Goal: Task Accomplishment & Management: Manage account settings

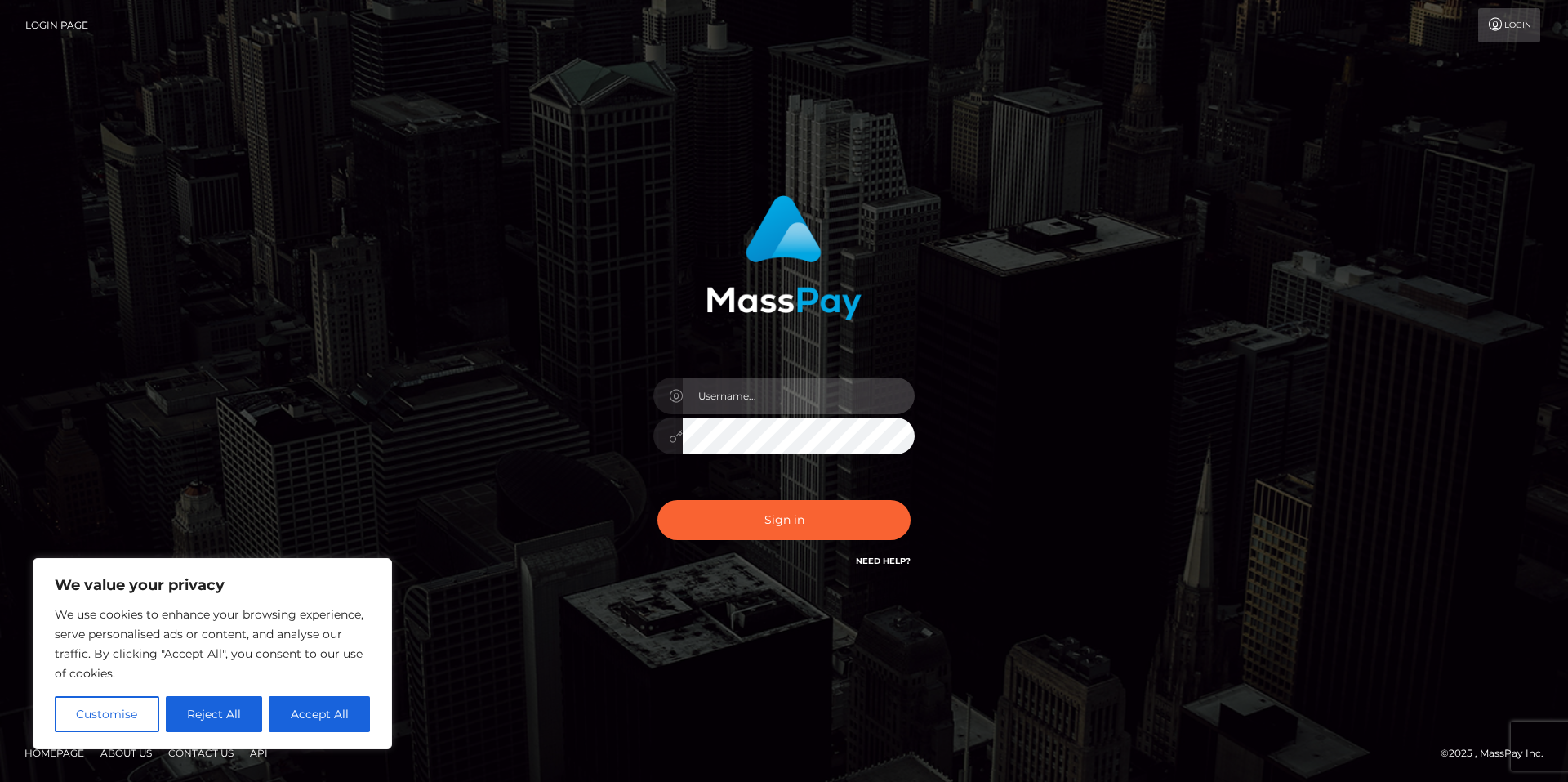
click at [763, 393] on input "text" at bounding box center [799, 396] width 232 height 37
type input "[EMAIL_ADDRESS][DOMAIN_NAME]"
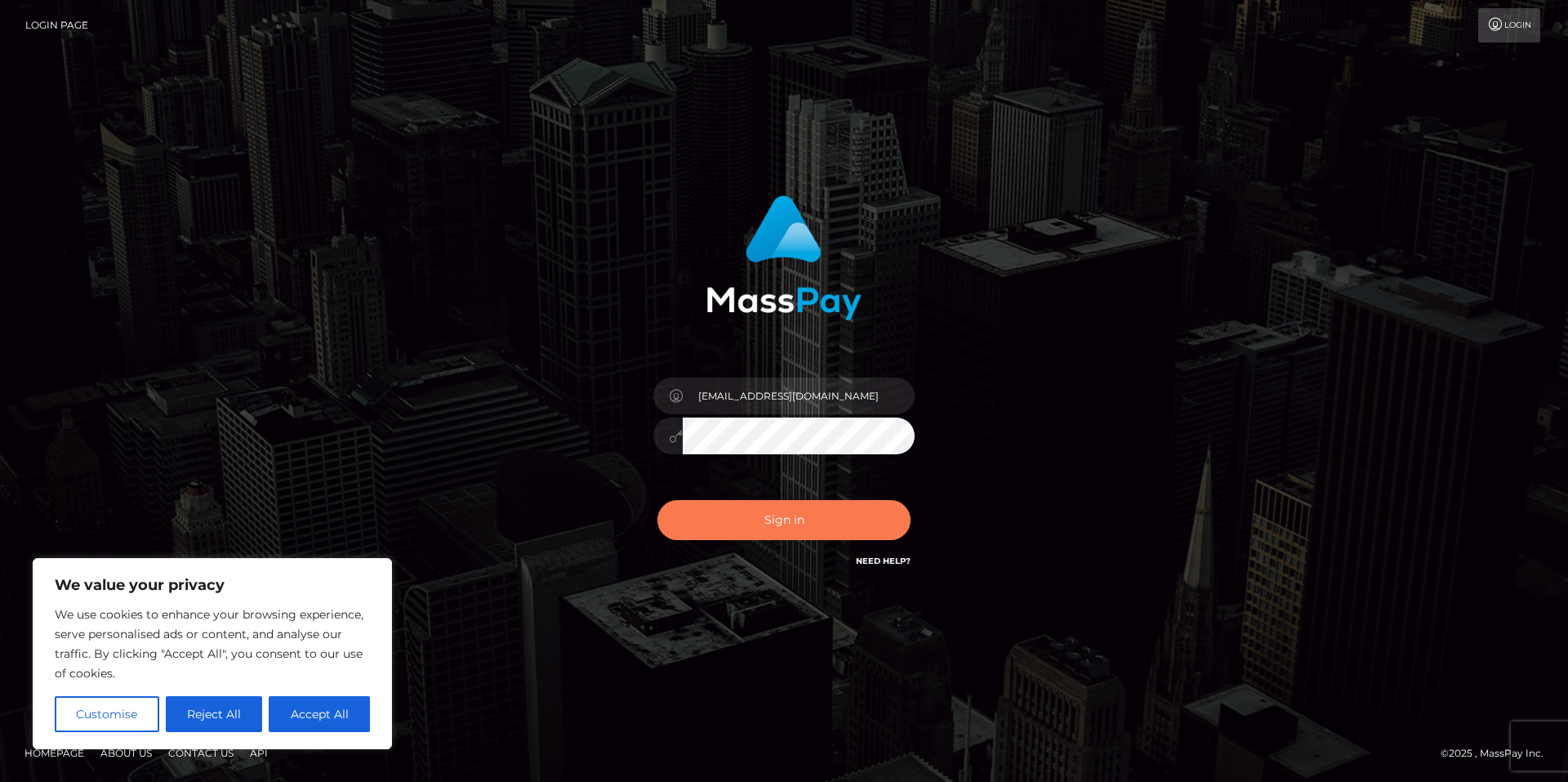
click at [781, 528] on button "Sign in" at bounding box center [784, 519] width 253 height 40
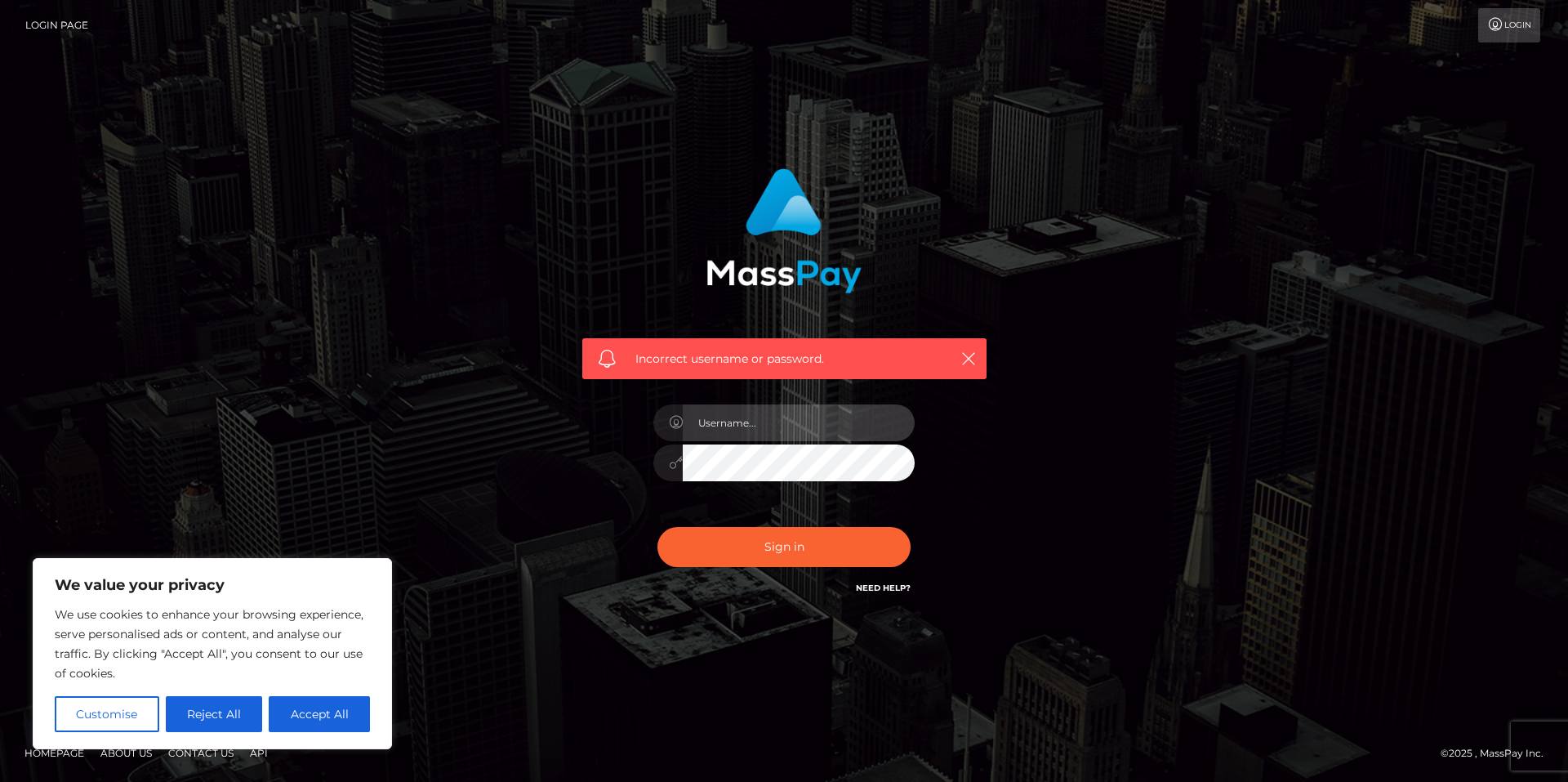
click at [763, 424] on input "text" at bounding box center [799, 423] width 232 height 37
type input "[EMAIL_ADDRESS][DOMAIN_NAME]"
click at [678, 464] on div at bounding box center [784, 460] width 262 height 32
click at [658, 527] on button "Sign in" at bounding box center [784, 547] width 253 height 40
click at [348, 723] on button "Accept All" at bounding box center [318, 713] width 101 height 36
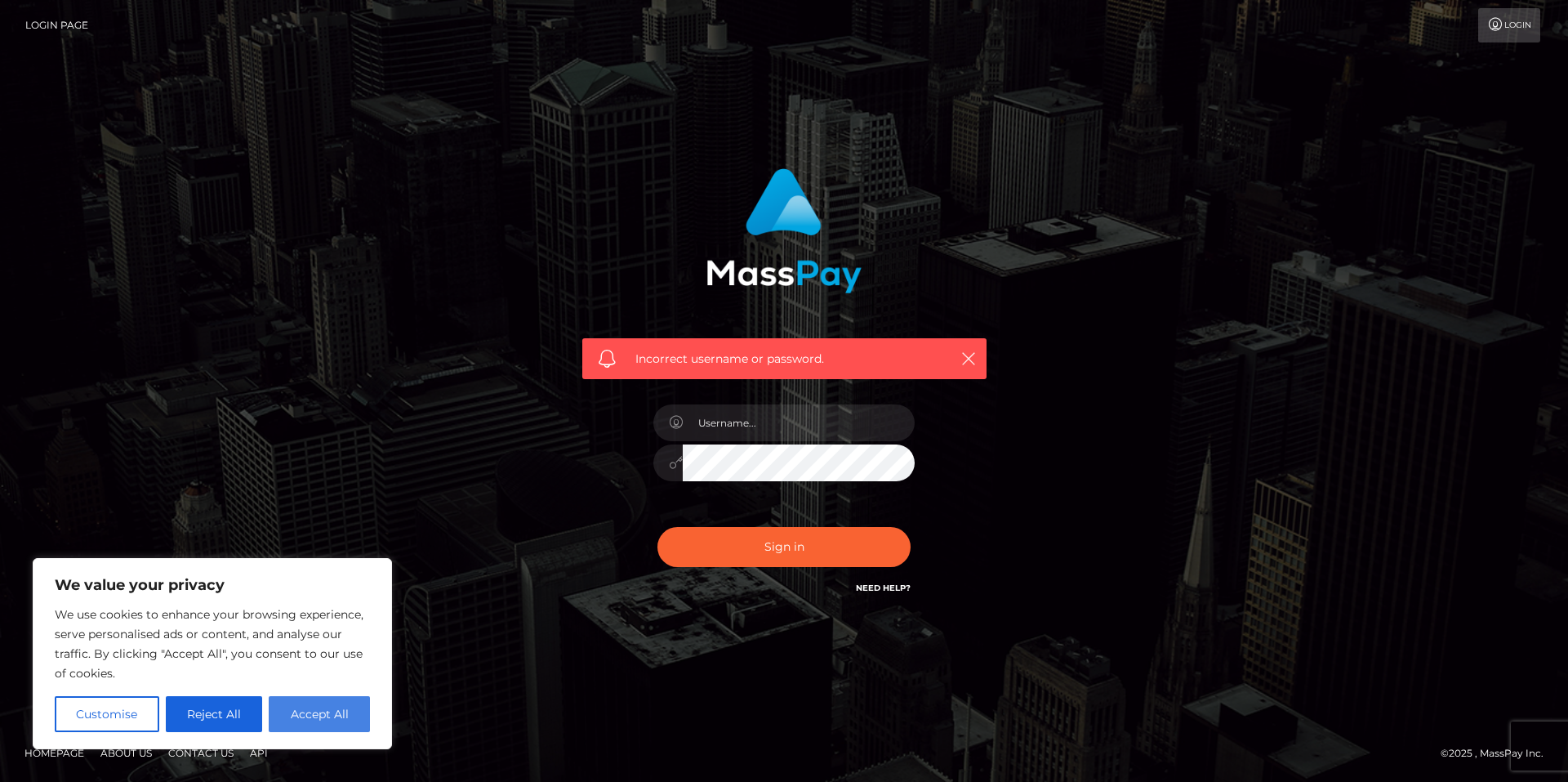
checkbox input "true"
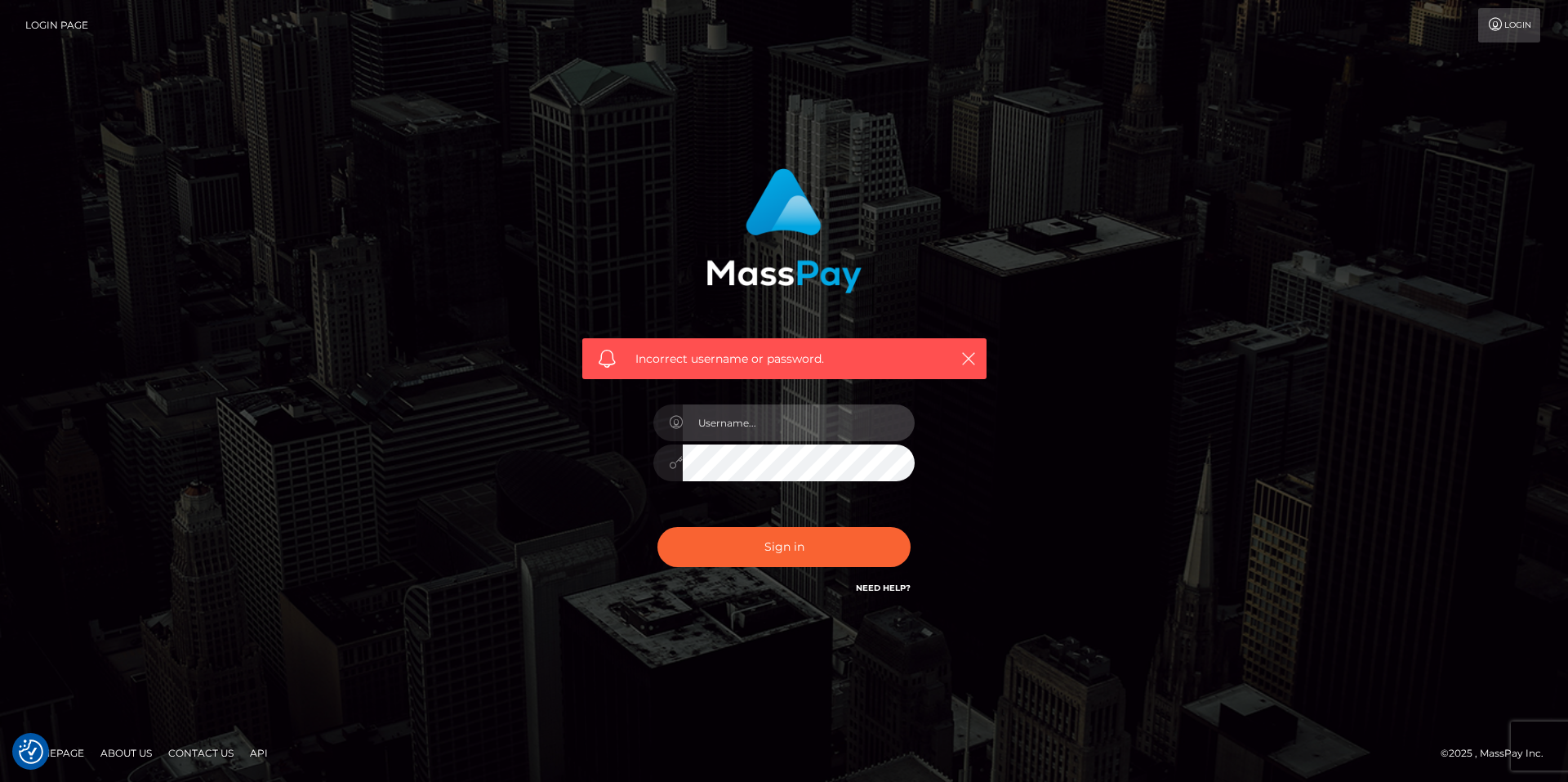
click at [795, 421] on input "text" at bounding box center [799, 423] width 232 height 37
drag, startPoint x: 507, startPoint y: 720, endPoint x: 528, endPoint y: 701, distance: 28.3
click at [508, 715] on div "Incorrect username or password." at bounding box center [784, 390] width 1568 height 714
click at [870, 588] on link "Need Help?" at bounding box center [884, 587] width 55 height 11
click at [771, 419] on input "text" at bounding box center [799, 423] width 232 height 37
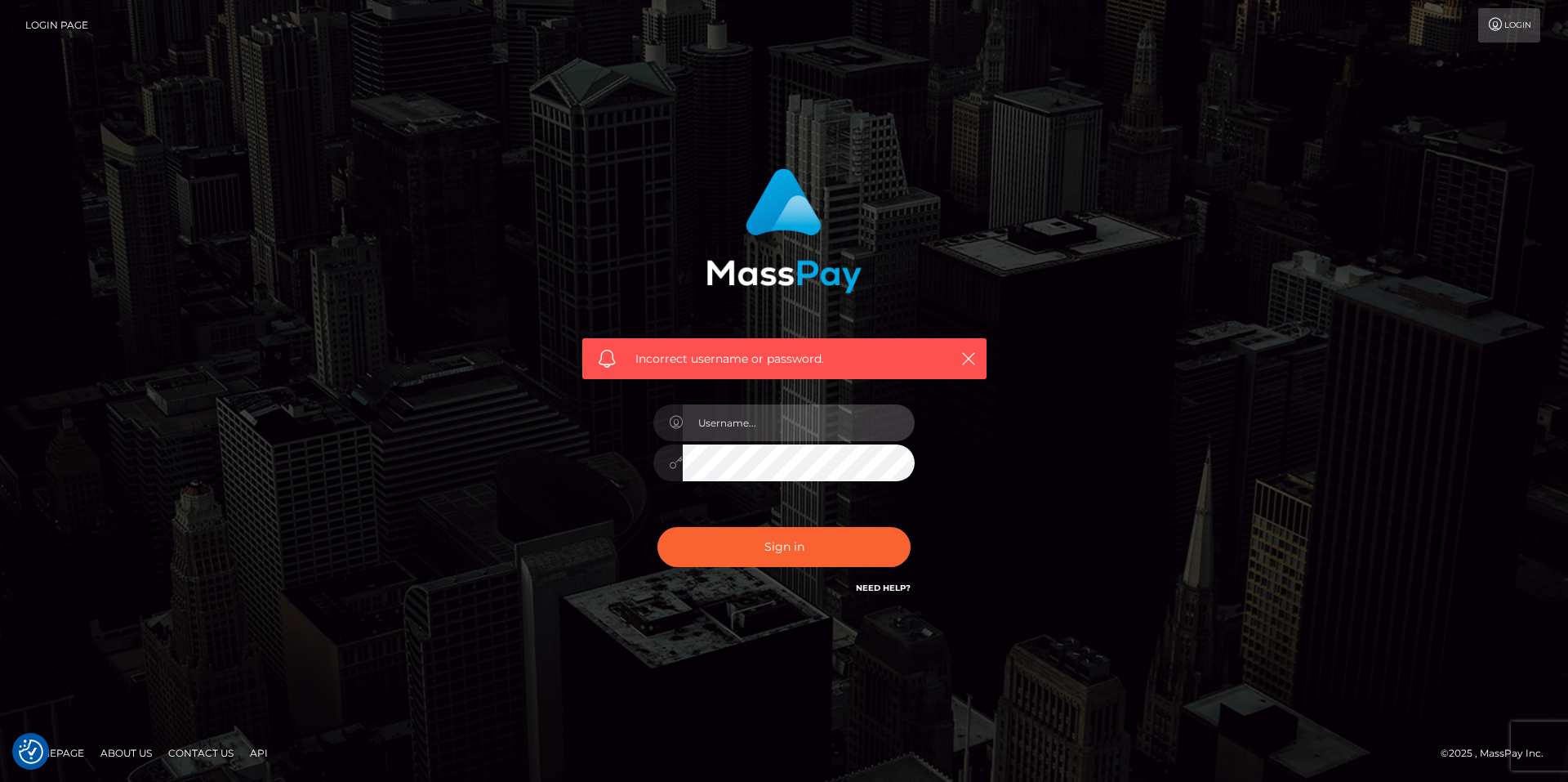
type input "[EMAIL_ADDRESS][DOMAIN_NAME]"
click at [653, 473] on div "[EMAIL_ADDRESS][DOMAIN_NAME]" at bounding box center [784, 455] width 286 height 125
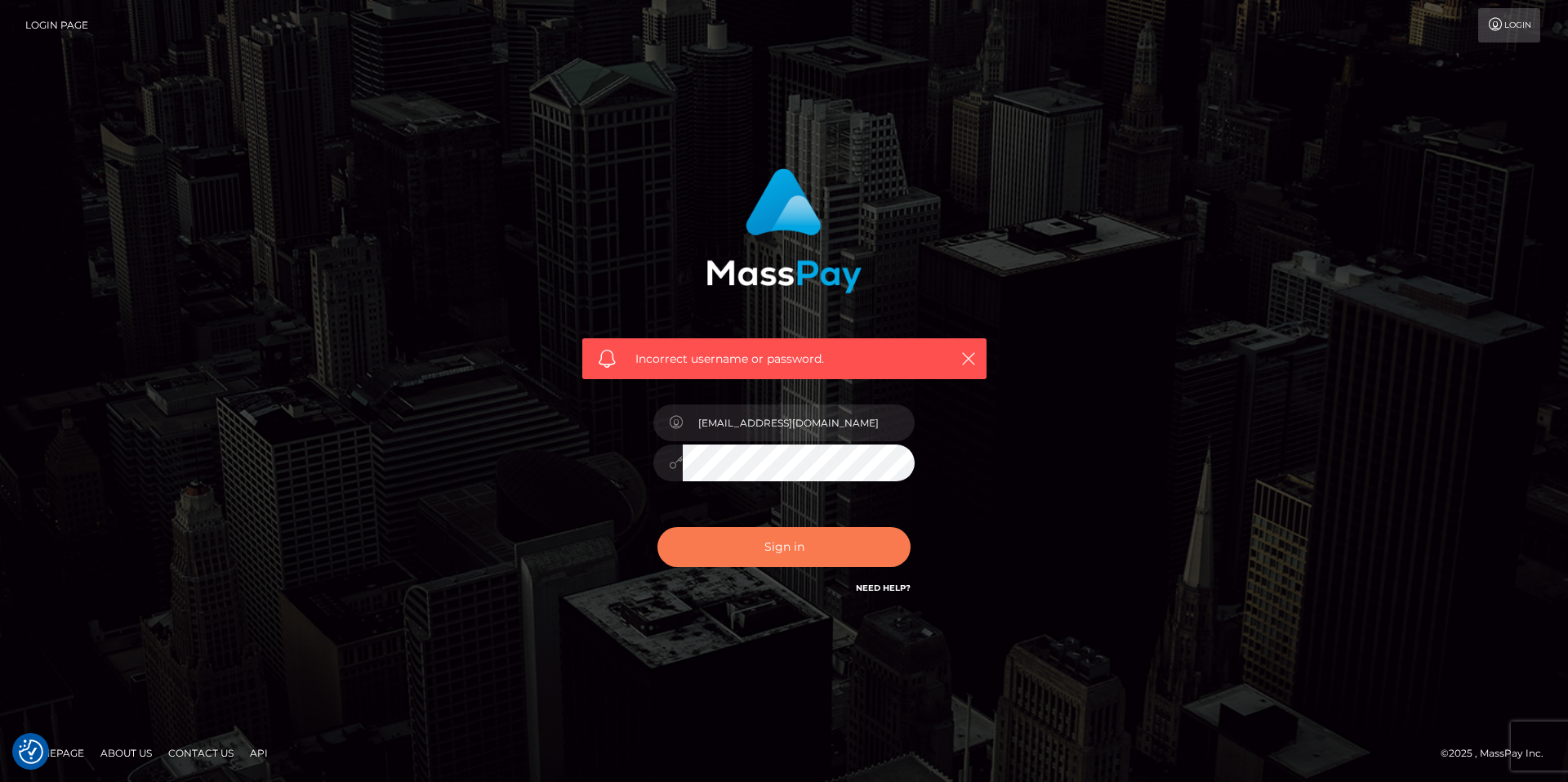
click at [679, 547] on button "Sign in" at bounding box center [784, 547] width 253 height 40
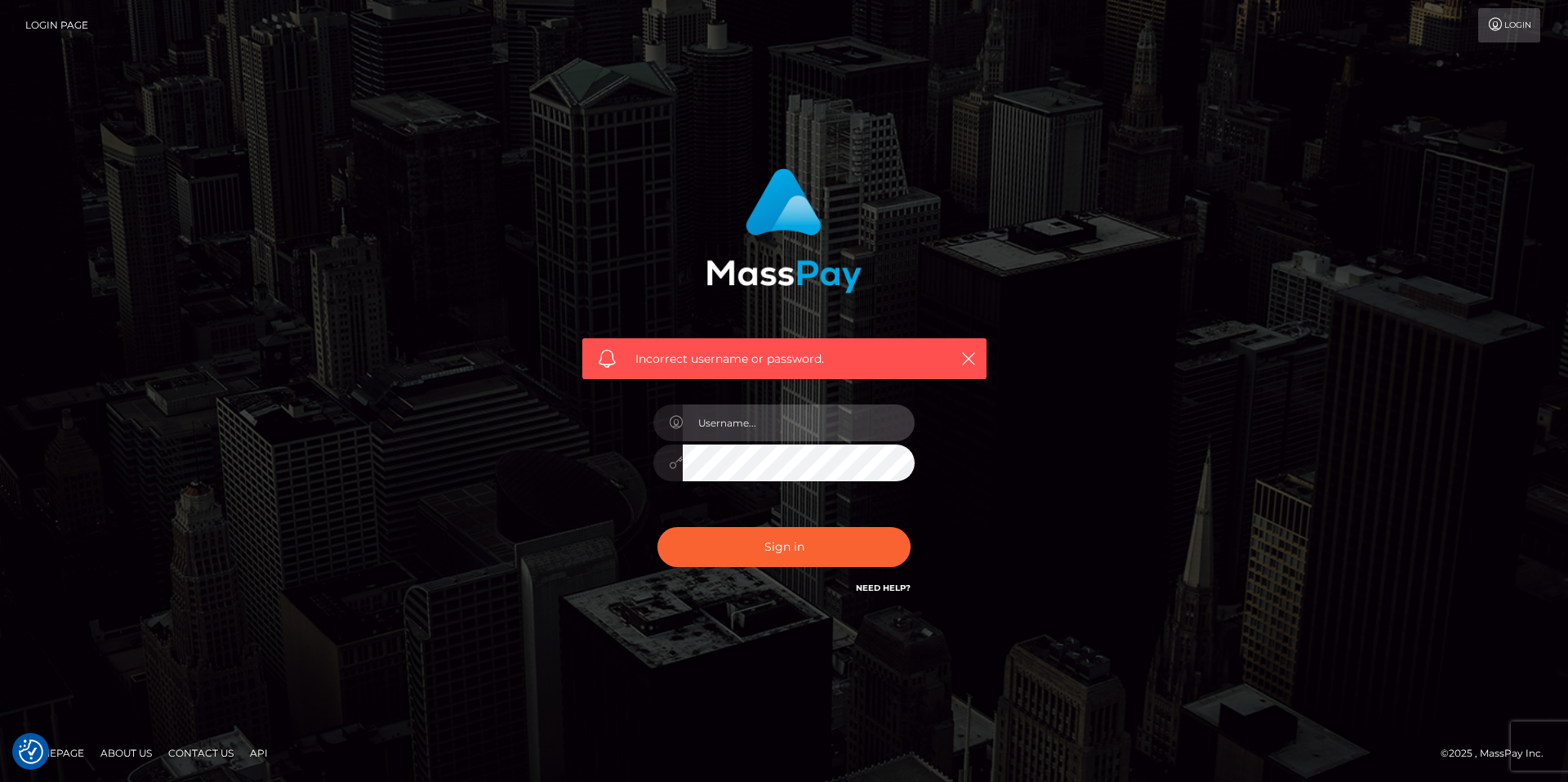
click at [767, 424] on input "text" at bounding box center [799, 423] width 232 height 37
type input "[EMAIL_ADDRESS][DOMAIN_NAME]"
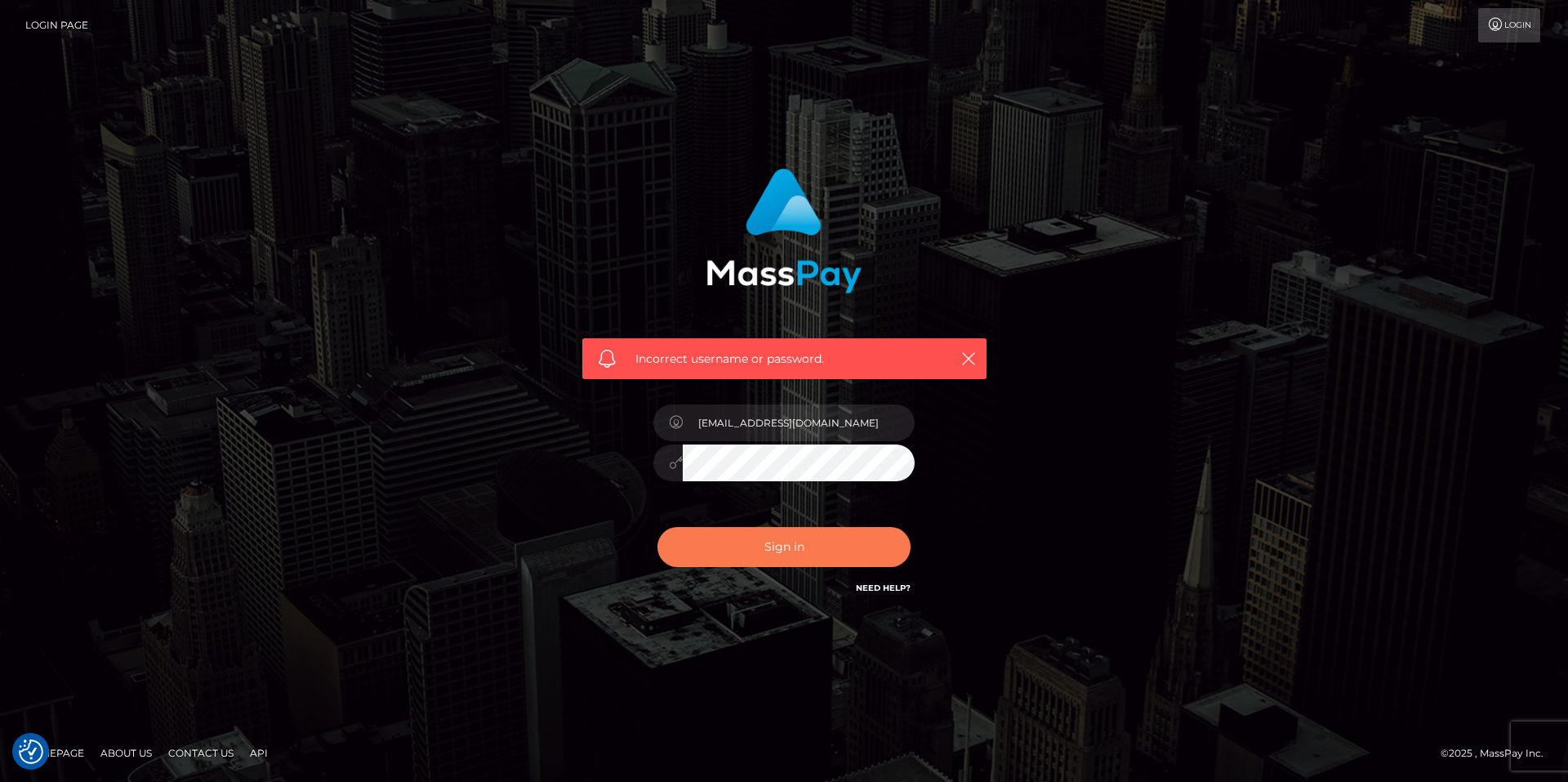
click at [739, 545] on button "Sign in" at bounding box center [784, 547] width 253 height 40
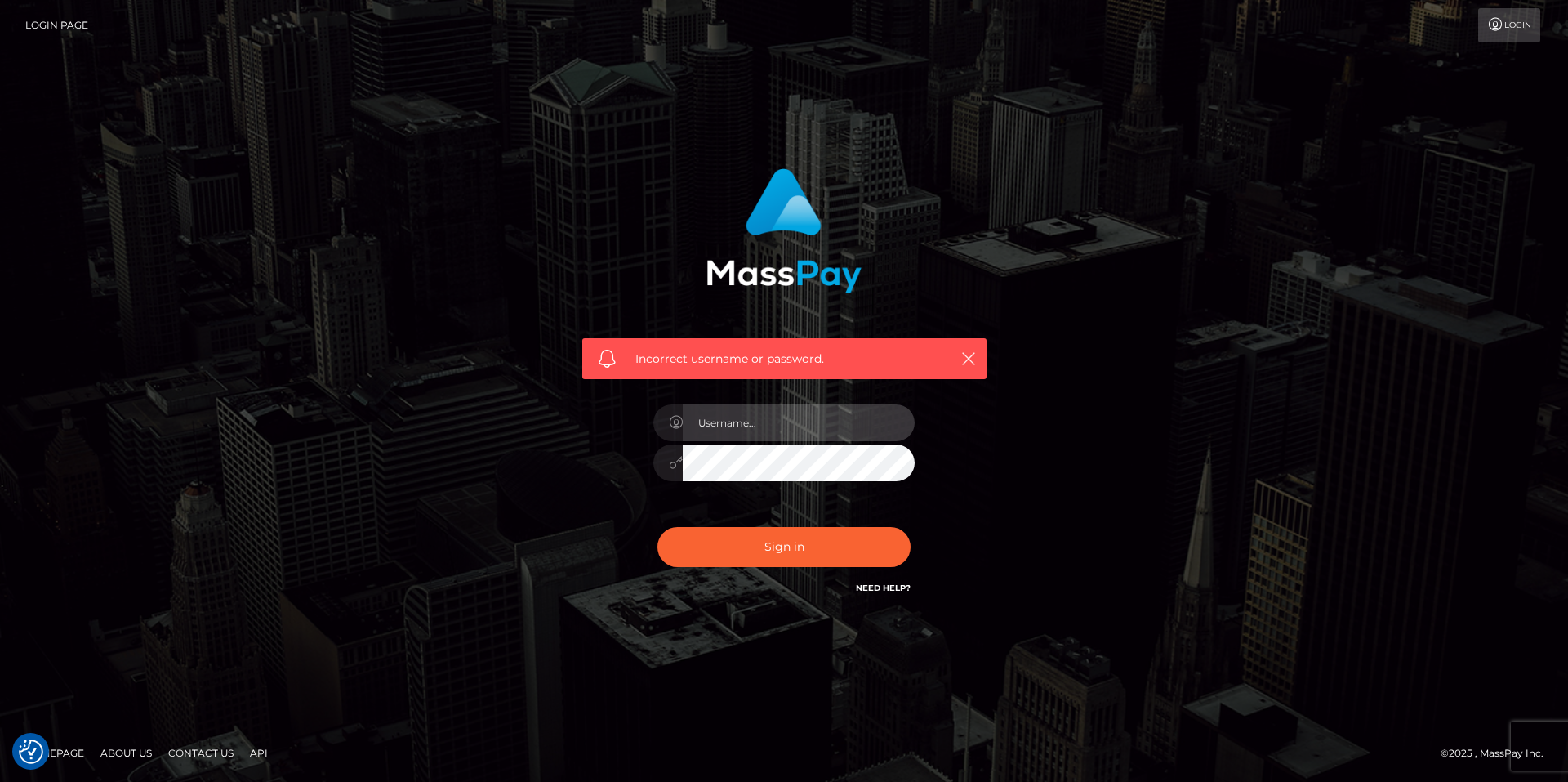
click at [763, 430] on input "text" at bounding box center [799, 423] width 232 height 37
click at [1504, 19] on link "Login" at bounding box center [1509, 24] width 62 height 34
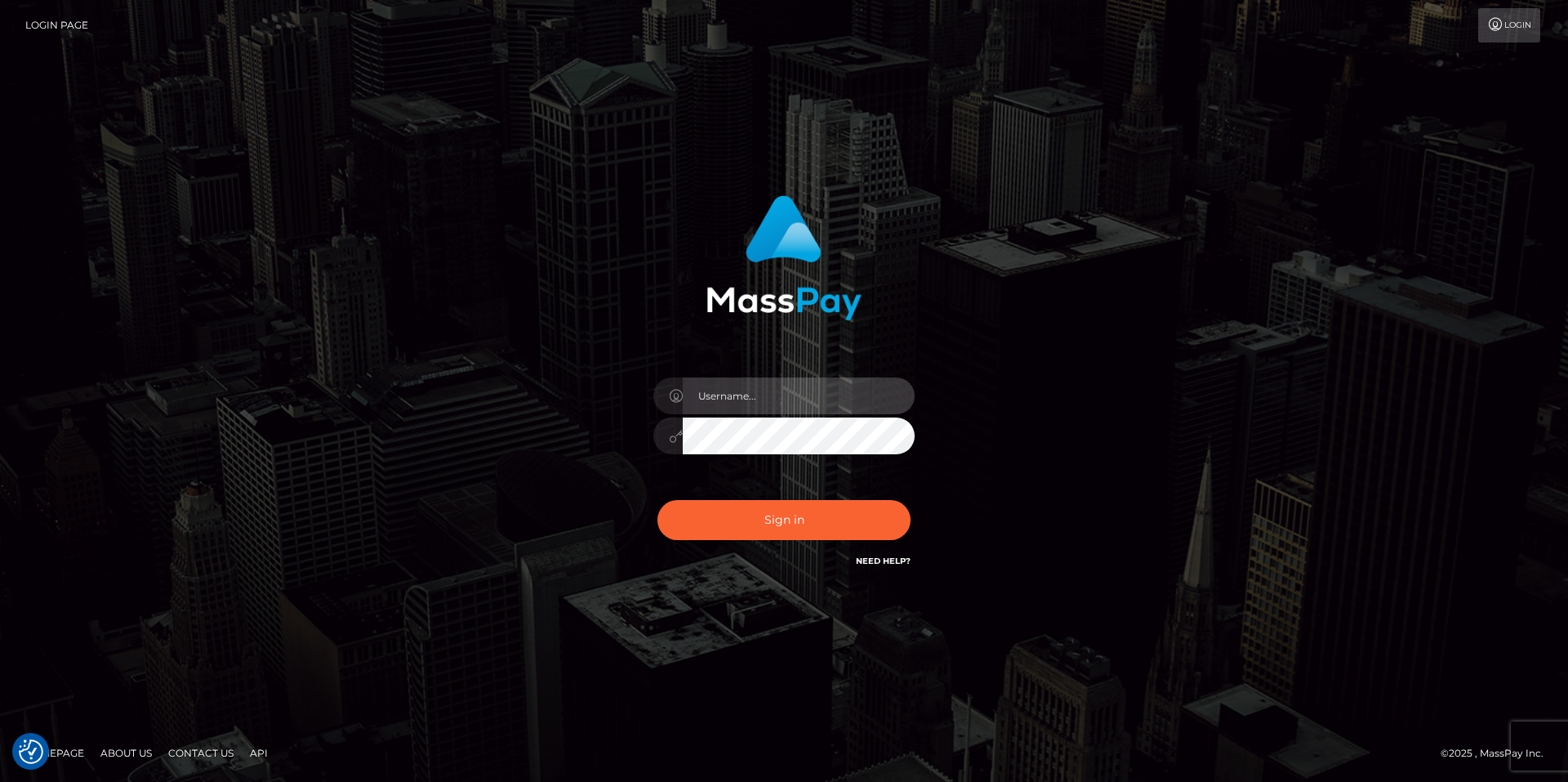
click at [742, 404] on input "text" at bounding box center [799, 396] width 232 height 37
type input "[EMAIL_ADDRESS][DOMAIN_NAME]"
click at [654, 443] on div at bounding box center [784, 433] width 262 height 32
click at [658, 500] on button "Sign in" at bounding box center [784, 519] width 253 height 40
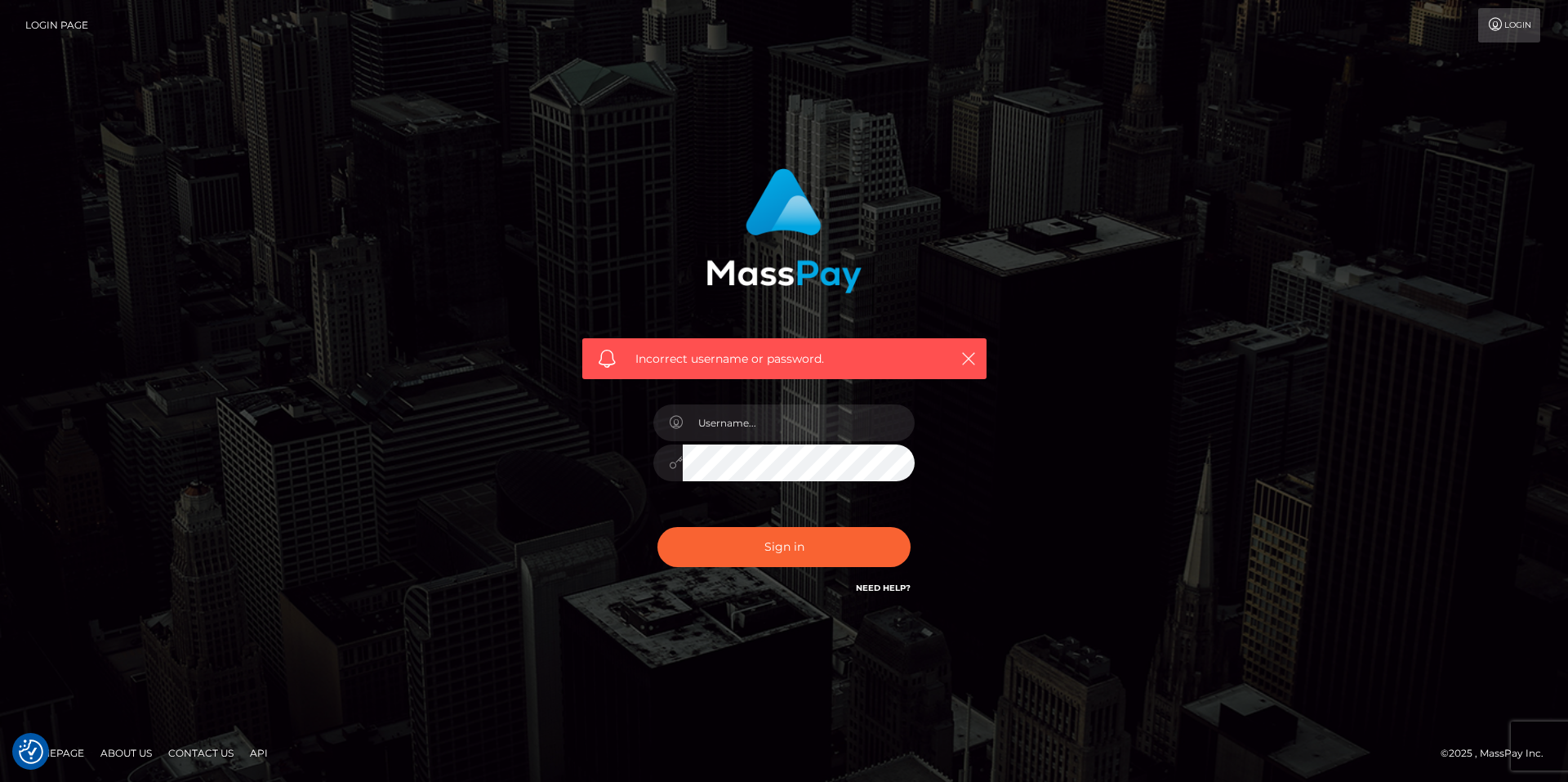
click at [766, 361] on span "Incorrect username or password." at bounding box center [785, 360] width 298 height 18
click at [45, 22] on link "Login Page" at bounding box center [57, 24] width 63 height 34
